Goal: Task Accomplishment & Management: Manage account settings

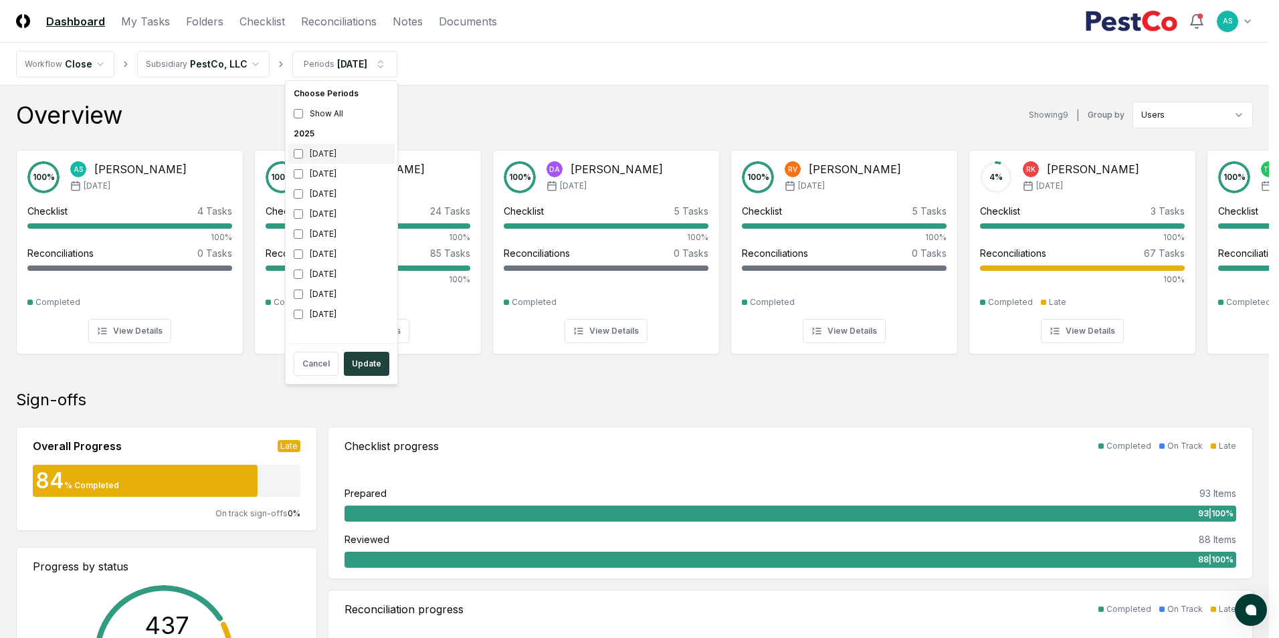
click at [302, 160] on div "[DATE]" at bounding box center [341, 154] width 106 height 20
click at [372, 364] on button "Update" at bounding box center [367, 364] width 46 height 24
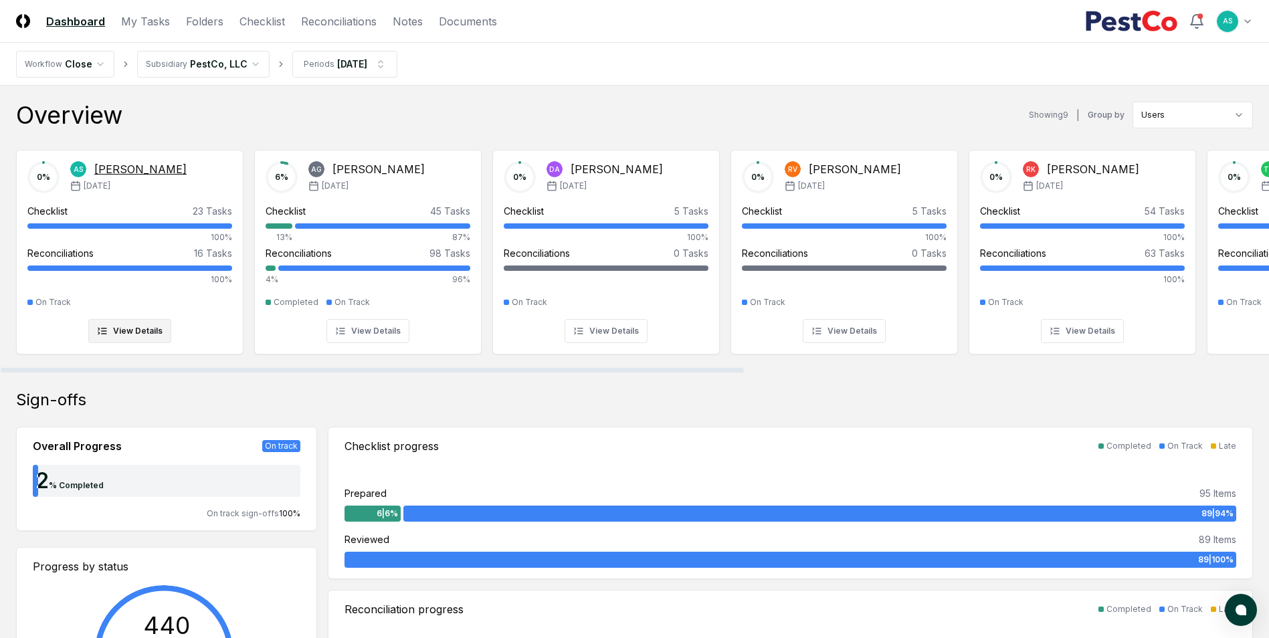
click at [149, 227] on div at bounding box center [129, 225] width 205 height 5
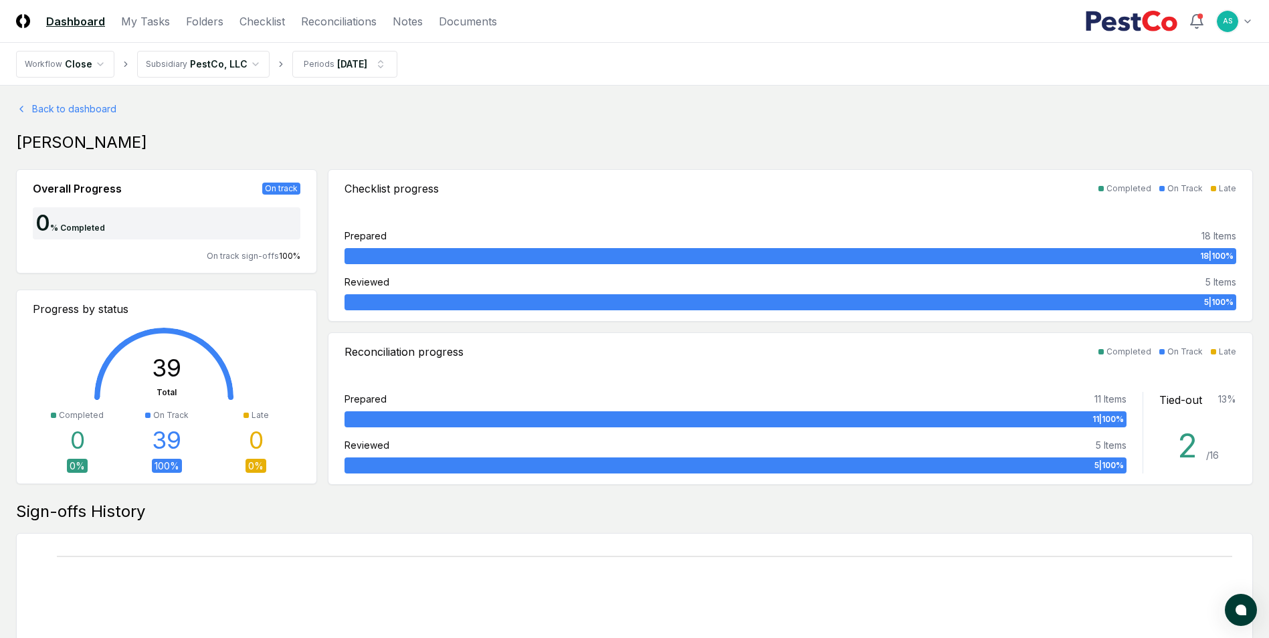
click at [285, 20] on nav "CloseCore Dashboard My Tasks Folders Checklist Reconciliations Notes Documents" at bounding box center [256, 21] width 481 height 16
click at [272, 18] on link "Checklist" at bounding box center [263, 21] width 46 height 16
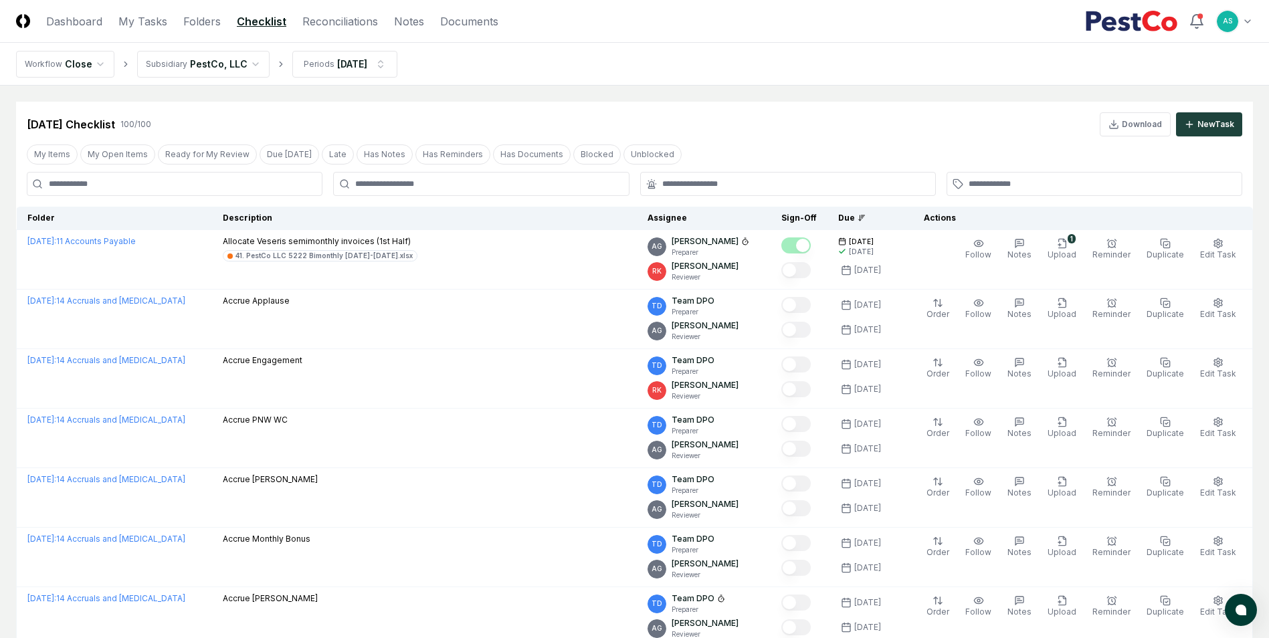
click at [417, 192] on div at bounding box center [481, 184] width 296 height 24
click at [430, 177] on div at bounding box center [481, 184] width 296 height 24
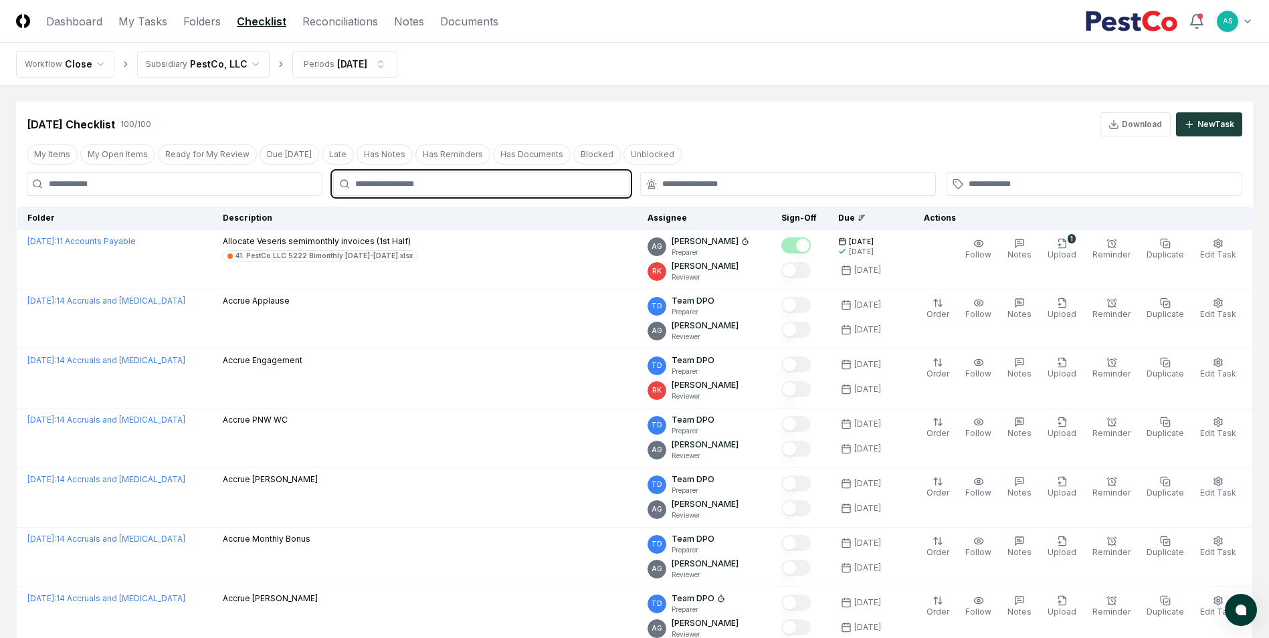
click at [434, 187] on input "text" at bounding box center [487, 184] width 265 height 12
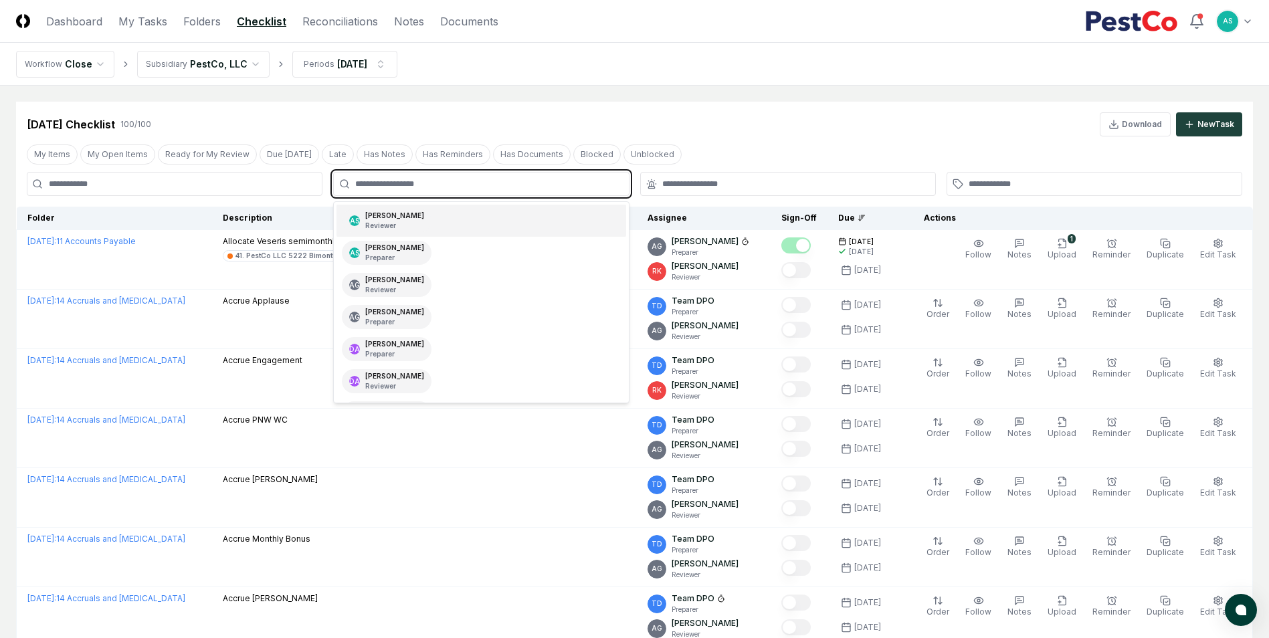
type input "*"
click at [435, 229] on div "AS [PERSON_NAME] Reviewer" at bounding box center [481, 221] width 289 height 32
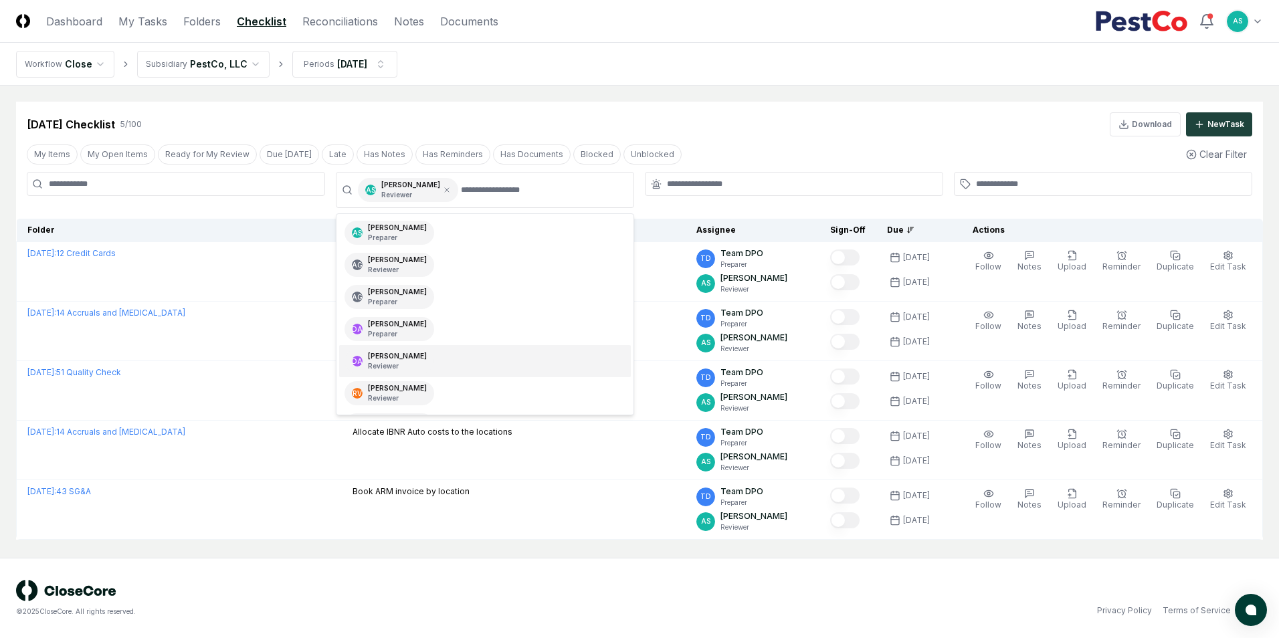
click at [375, 586] on div "© 2025 CloseCore. All rights reserved." at bounding box center [328, 598] width 624 height 37
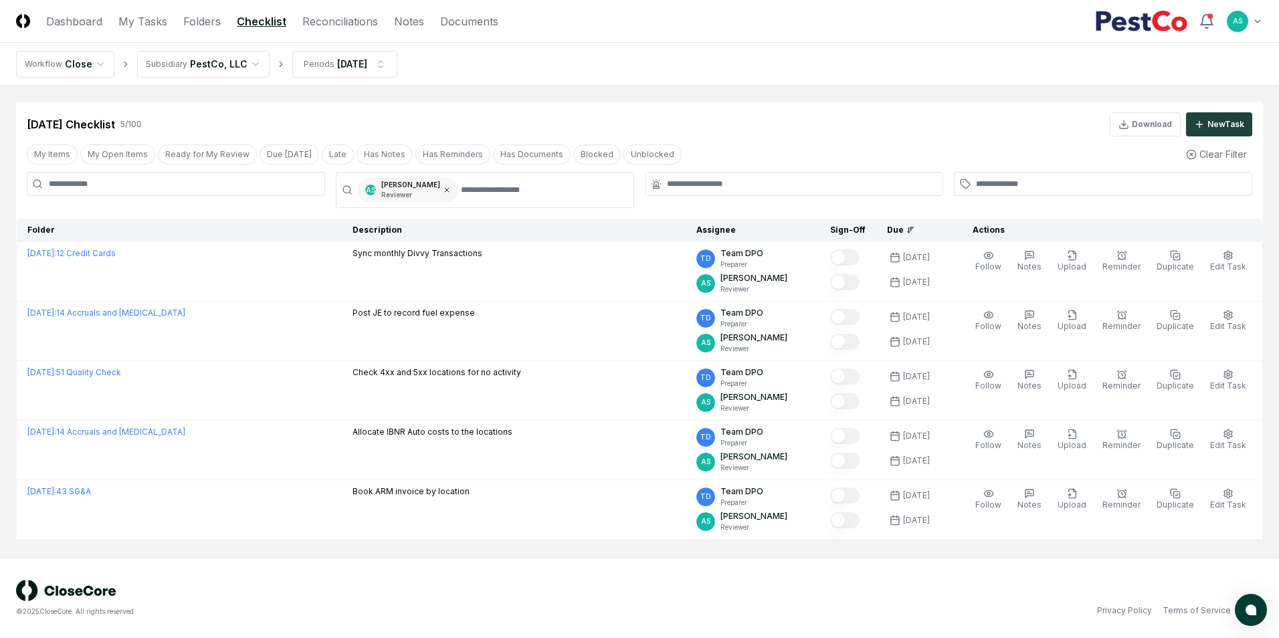
click at [445, 188] on icon at bounding box center [447, 190] width 4 height 4
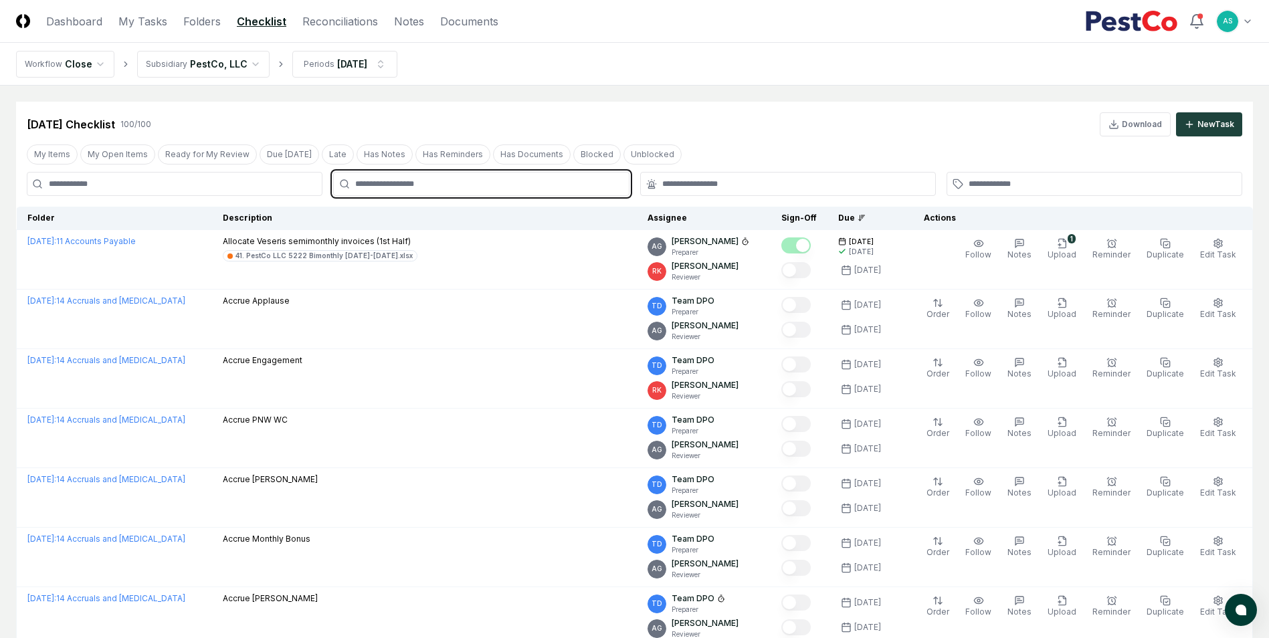
click at [428, 189] on input "text" at bounding box center [487, 184] width 265 height 12
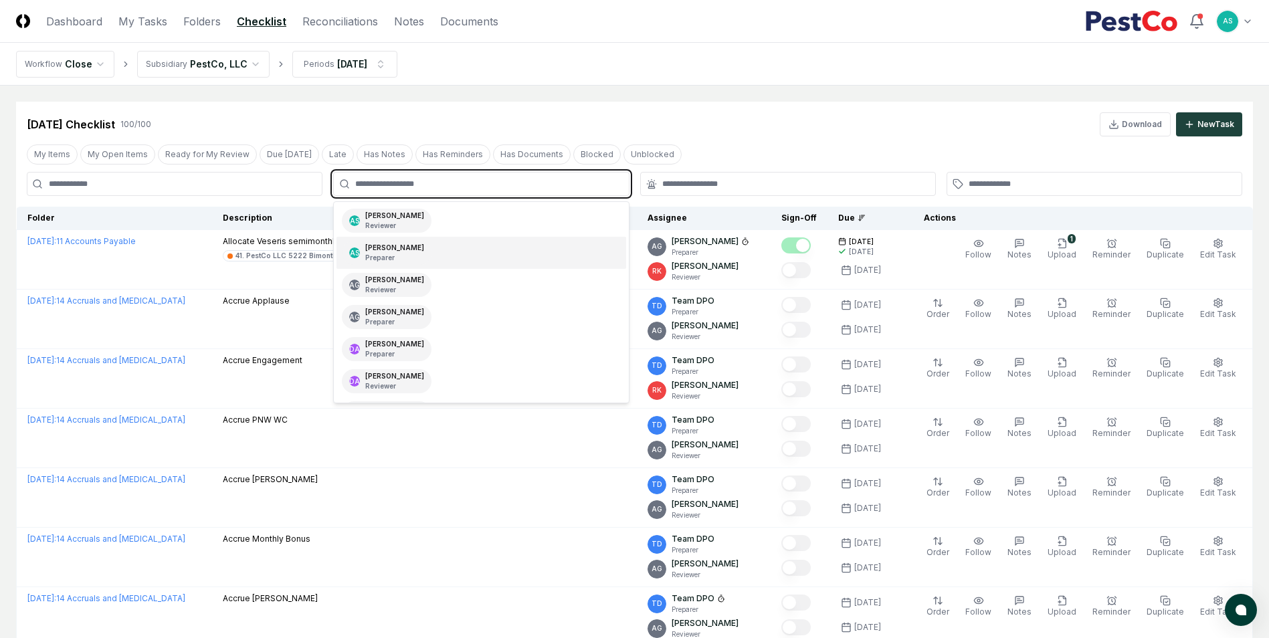
click at [379, 248] on div "[PERSON_NAME] Preparer" at bounding box center [394, 253] width 59 height 20
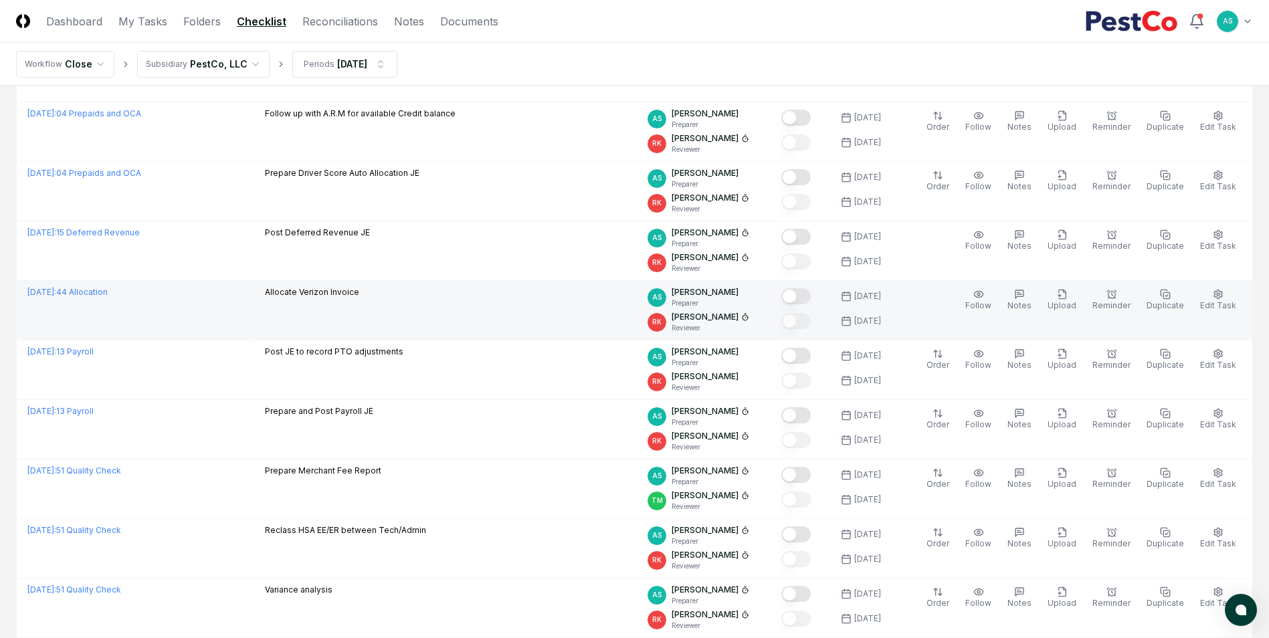
scroll to position [505, 0]
